Goal: Find contact information: Find contact information

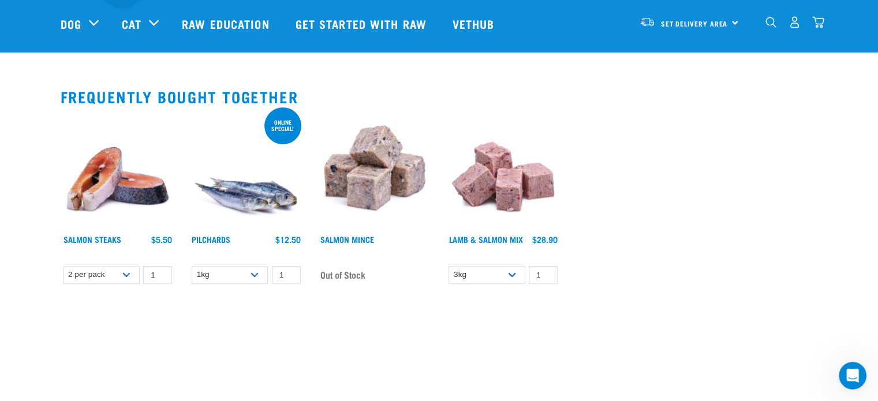
scroll to position [485, 0]
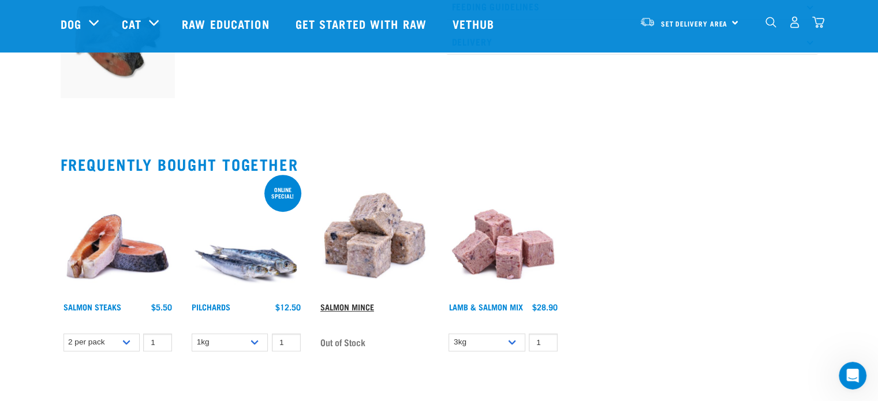
click at [347, 305] on link "Salmon Mince" at bounding box center [348, 307] width 54 height 4
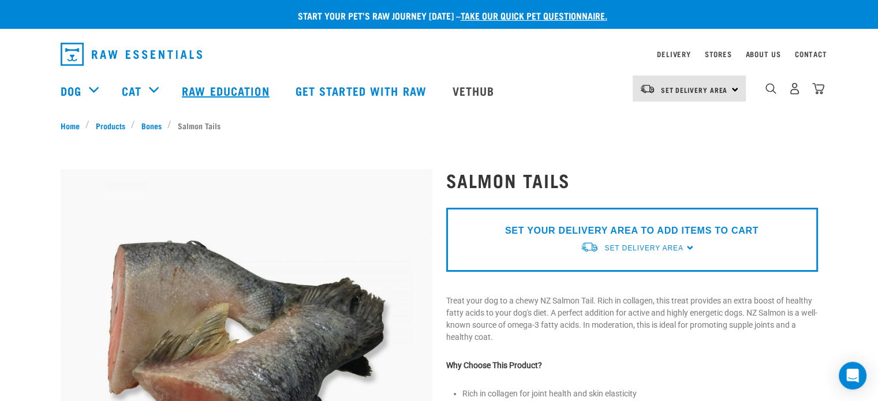
click at [226, 91] on link "Raw Education" at bounding box center [226, 91] width 113 height 46
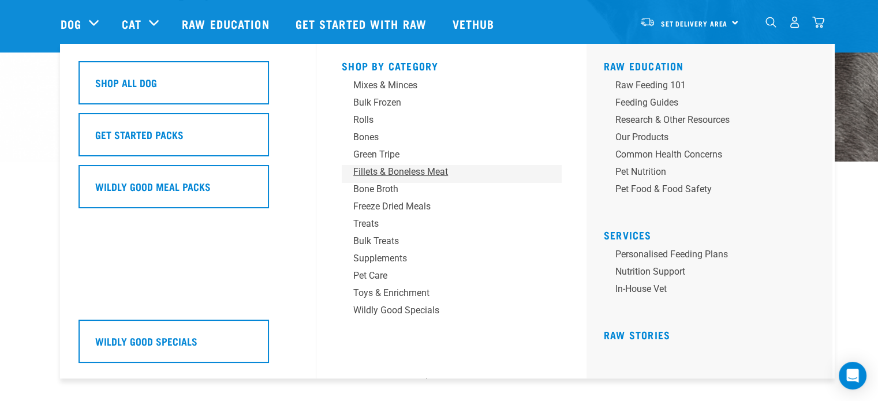
scroll to position [231, 0]
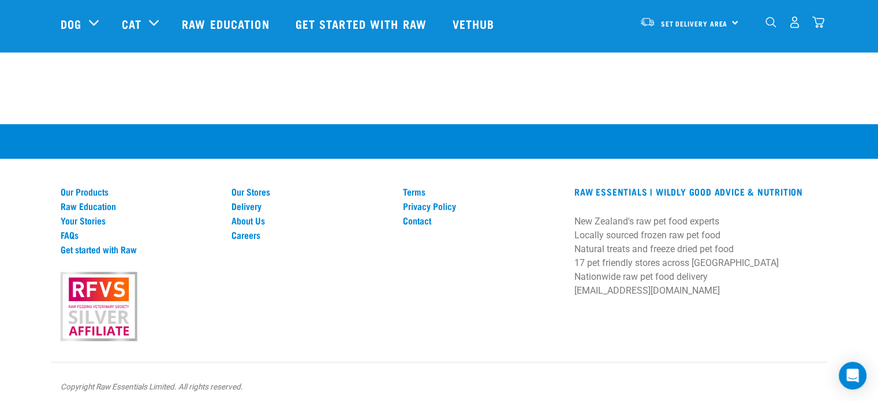
scroll to position [1020, 0]
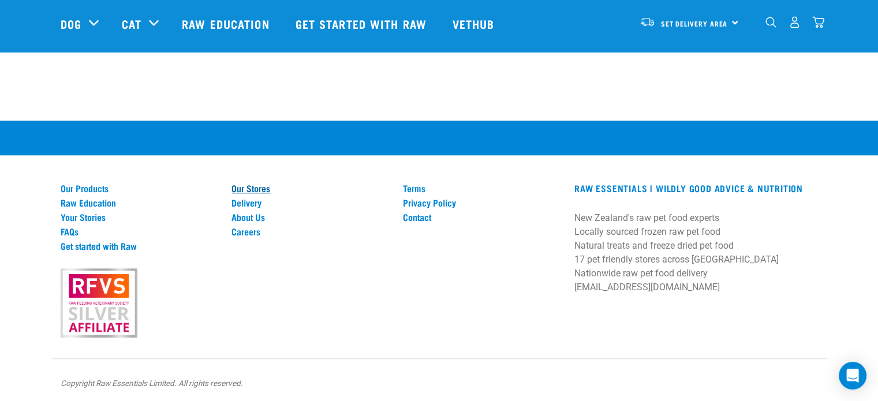
click at [251, 187] on link "Our Stores" at bounding box center [311, 188] width 158 height 10
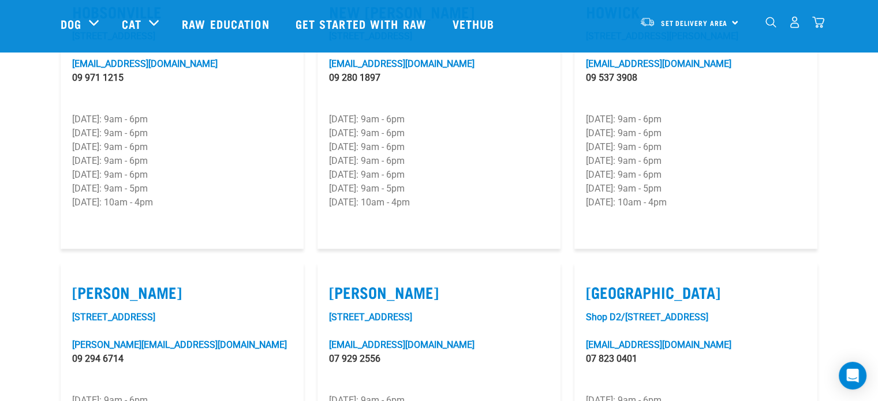
scroll to position [1040, 0]
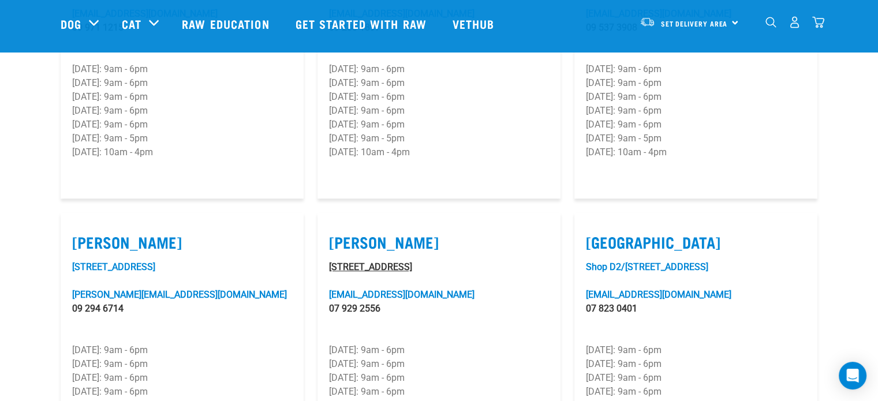
click at [341, 262] on link "[STREET_ADDRESS]" at bounding box center [370, 267] width 83 height 11
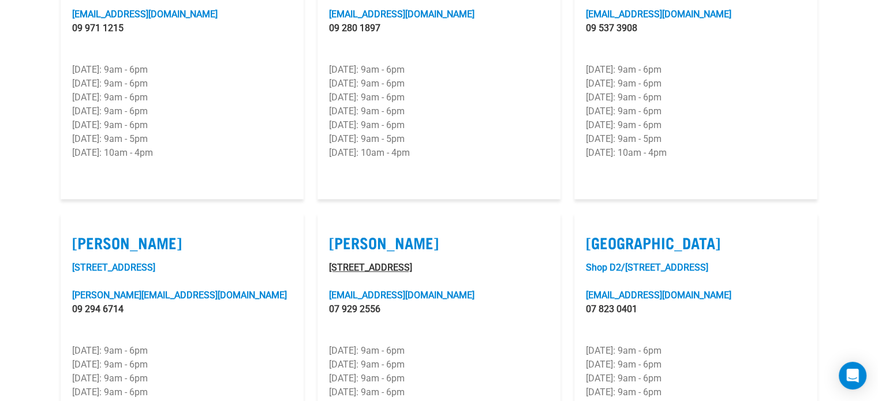
click at [365, 262] on link "2 Queenwood Ave, Hamilton" at bounding box center [370, 267] width 83 height 11
